Goal: Navigation & Orientation: Find specific page/section

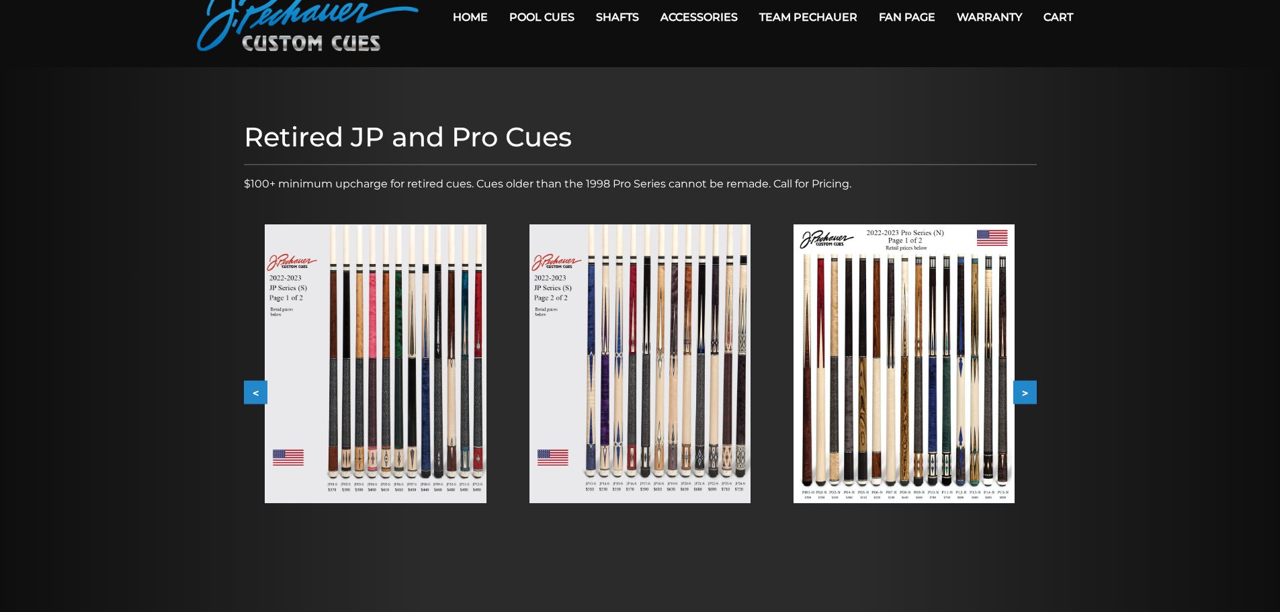
scroll to position [67, 0]
click at [910, 402] on img at bounding box center [903, 363] width 221 height 279
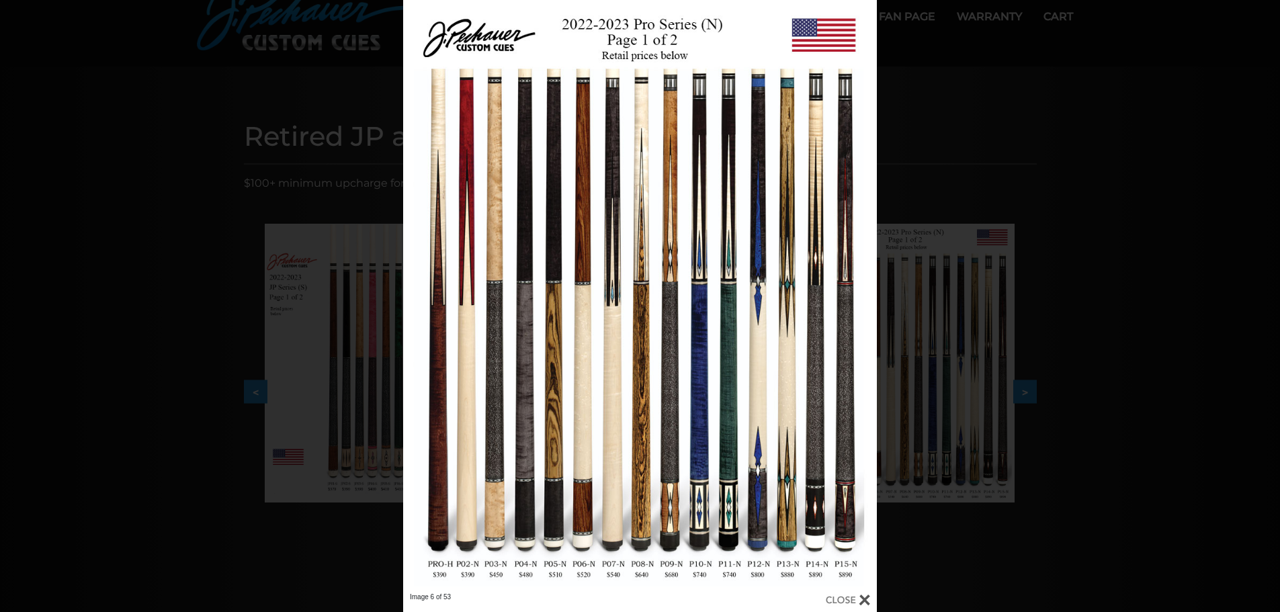
click at [1032, 390] on div "Image 6 of 53" at bounding box center [640, 306] width 1280 height 612
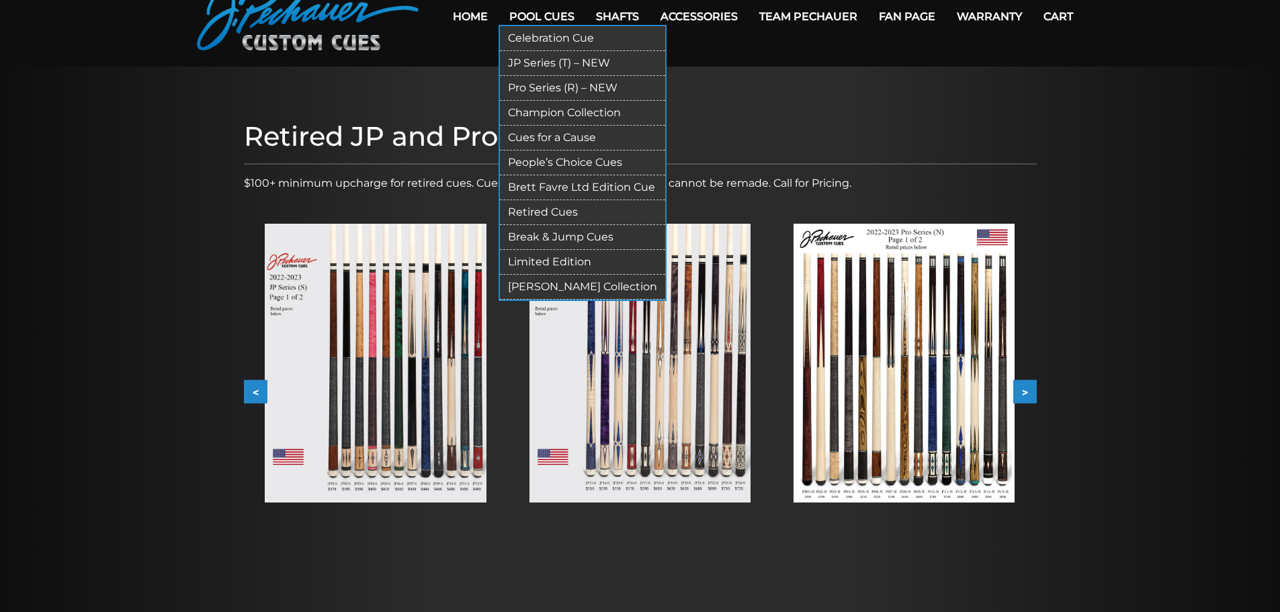
click at [544, 7] on link "Pool Cues" at bounding box center [541, 16] width 87 height 34
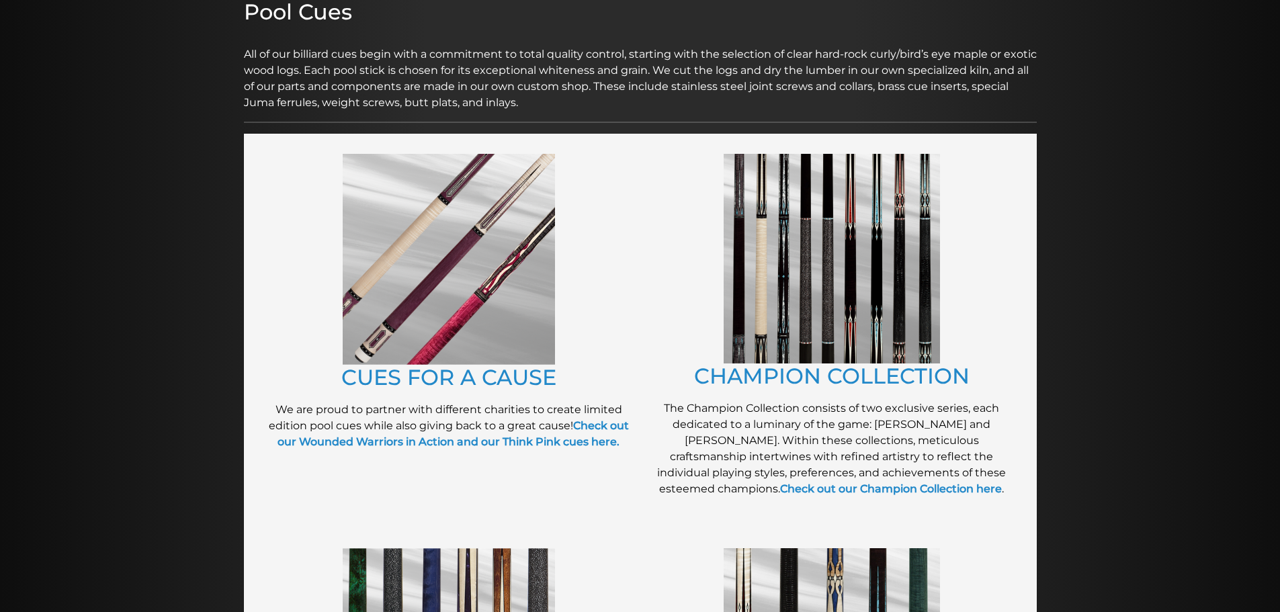
scroll to position [203, 0]
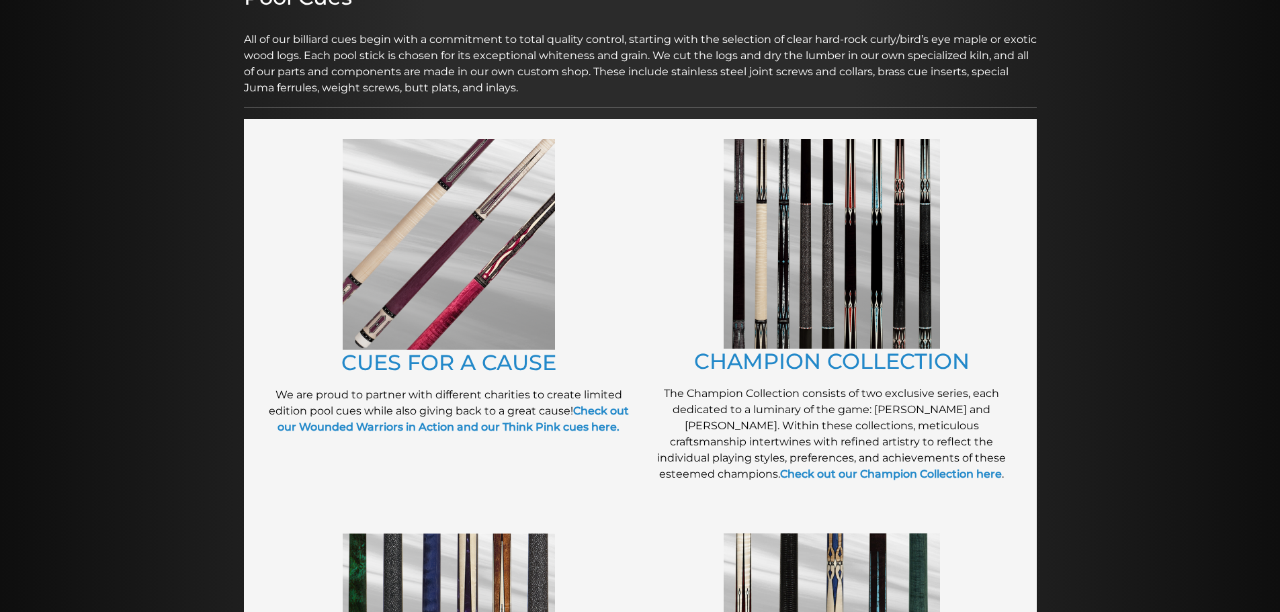
click at [817, 265] on img at bounding box center [831, 244] width 216 height 210
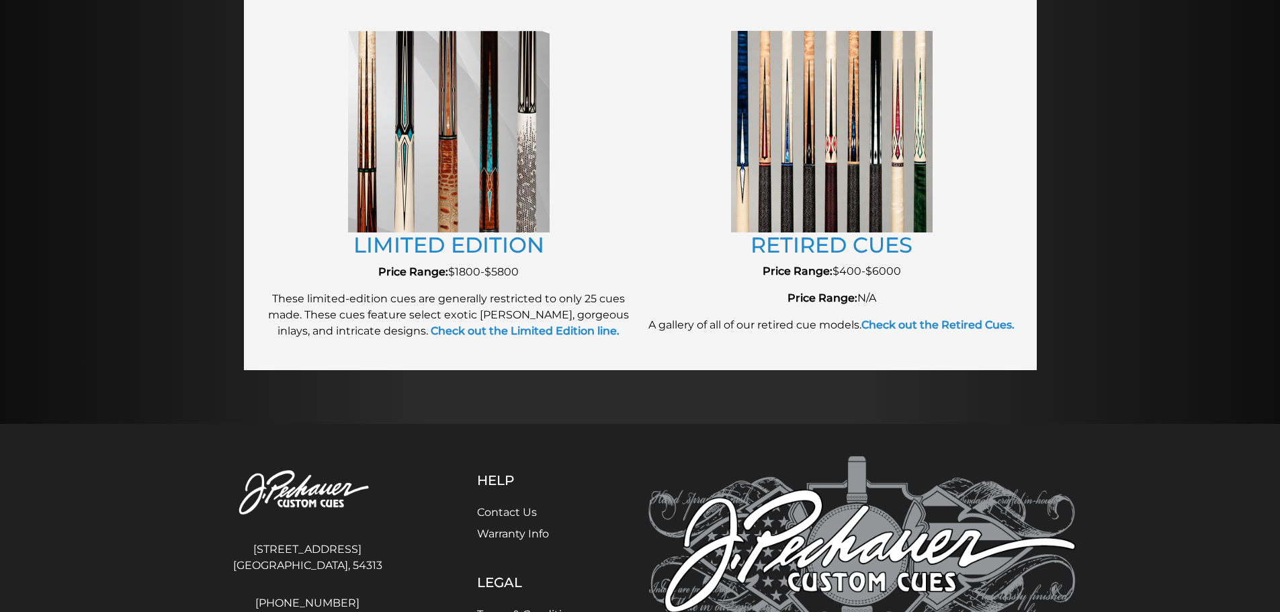
scroll to position [1515, 0]
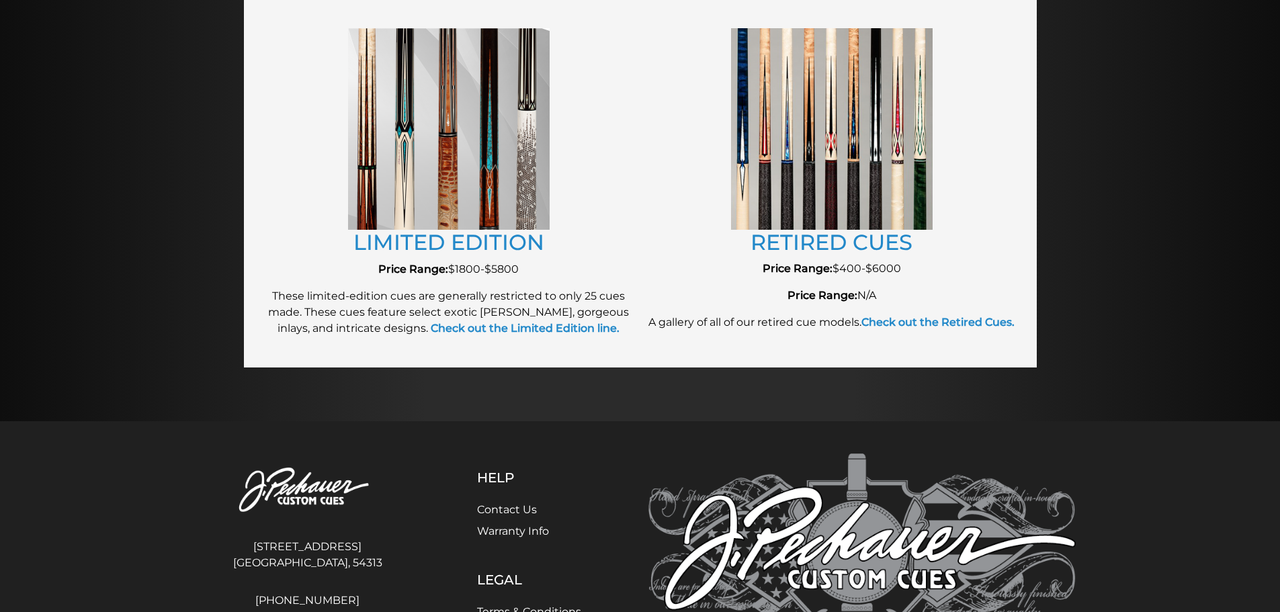
click at [832, 173] on img at bounding box center [832, 128] width 202 height 201
click at [926, 324] on strong "Check out the Retired Cues." at bounding box center [937, 322] width 153 height 13
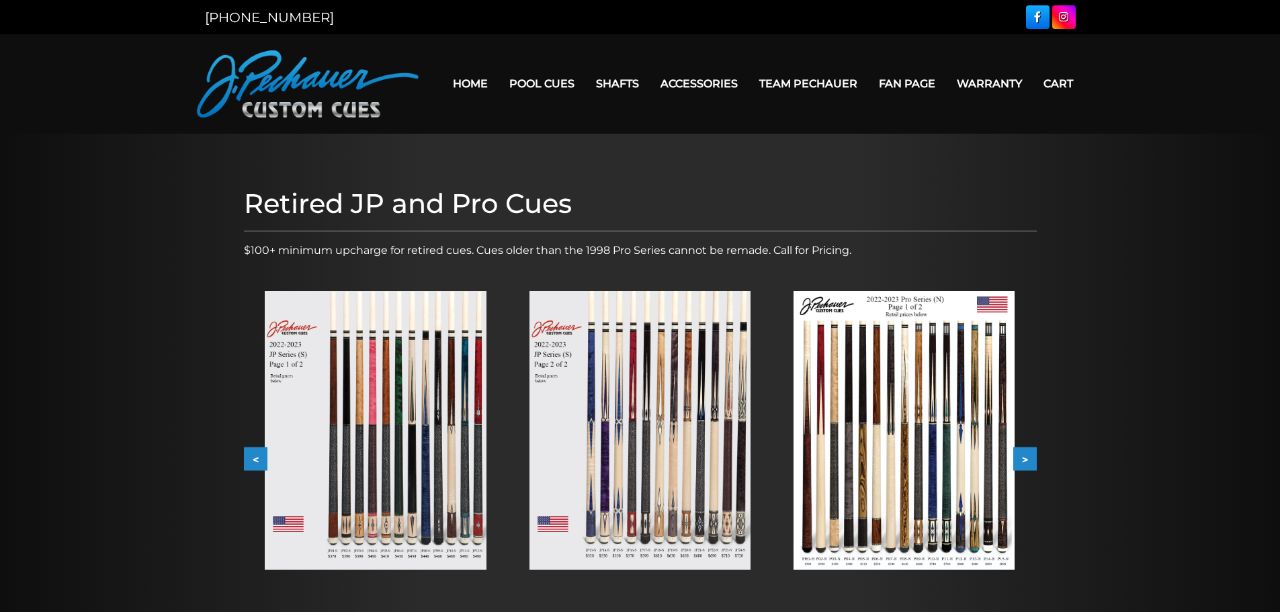
click at [652, 438] on img at bounding box center [639, 430] width 221 height 279
